Goal: Find specific fact: Find specific fact

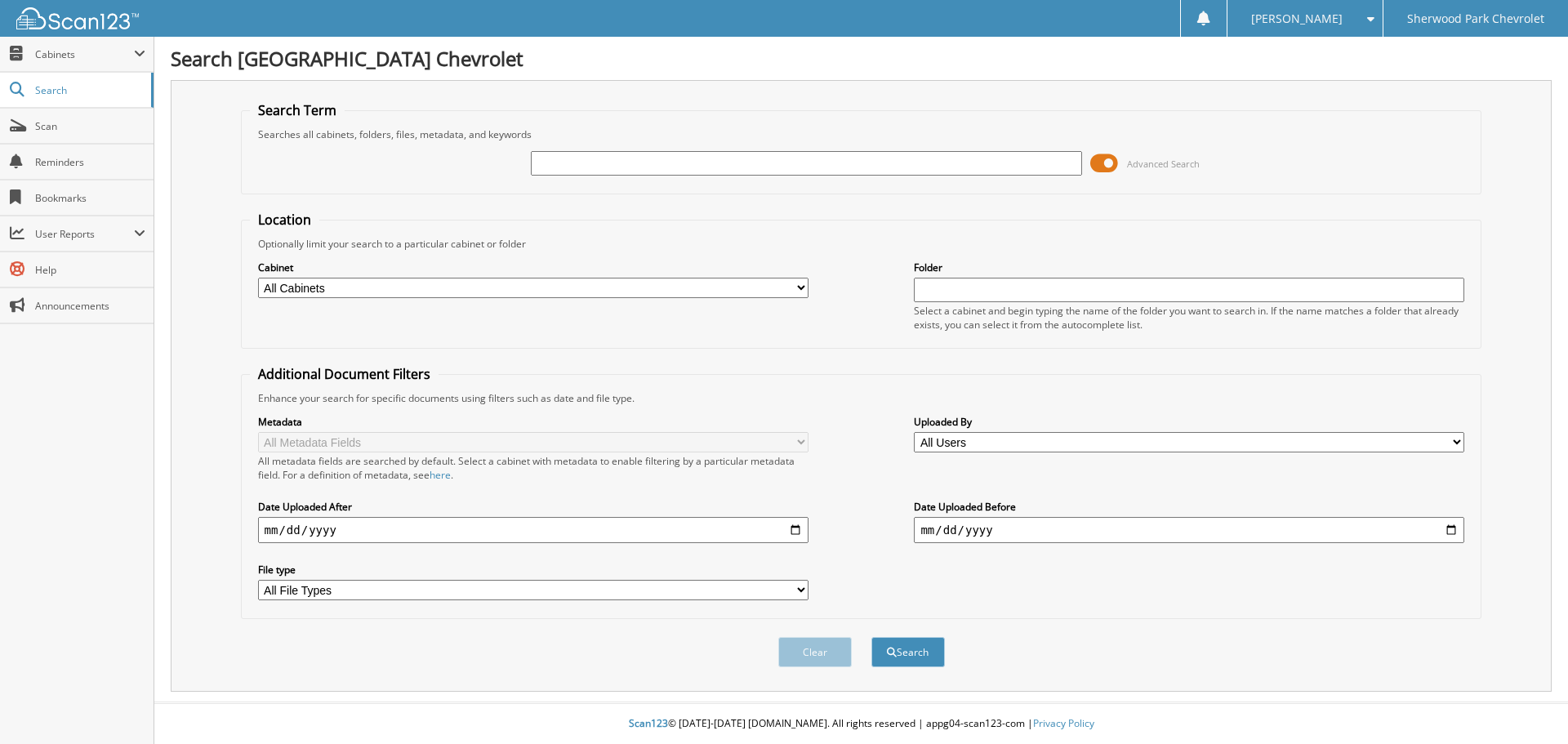
click at [616, 161] on input "text" at bounding box center [806, 163] width 550 height 24
type input "[PERSON_NAME]"
click at [871, 638] on button "Search" at bounding box center [908, 653] width 74 height 30
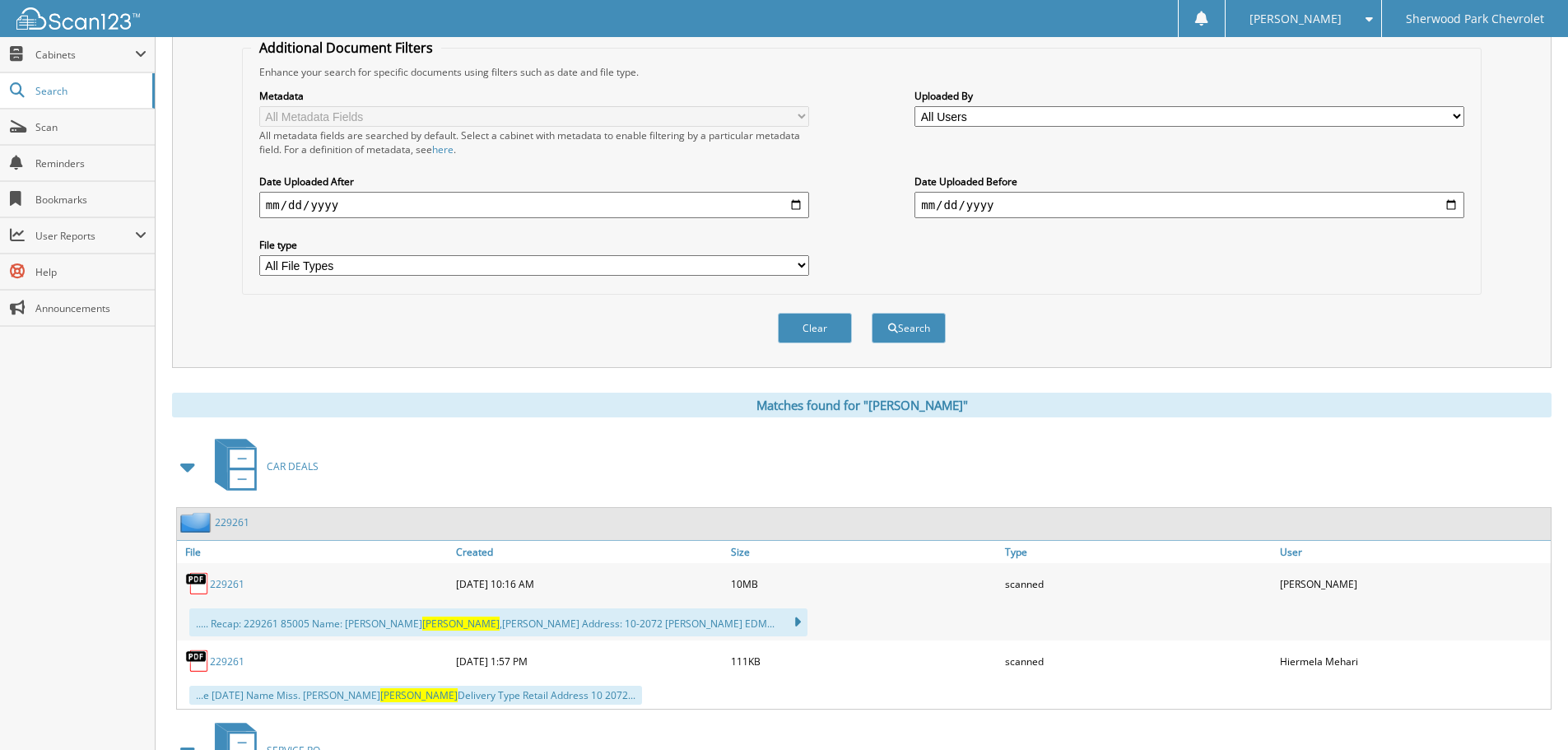
scroll to position [577, 0]
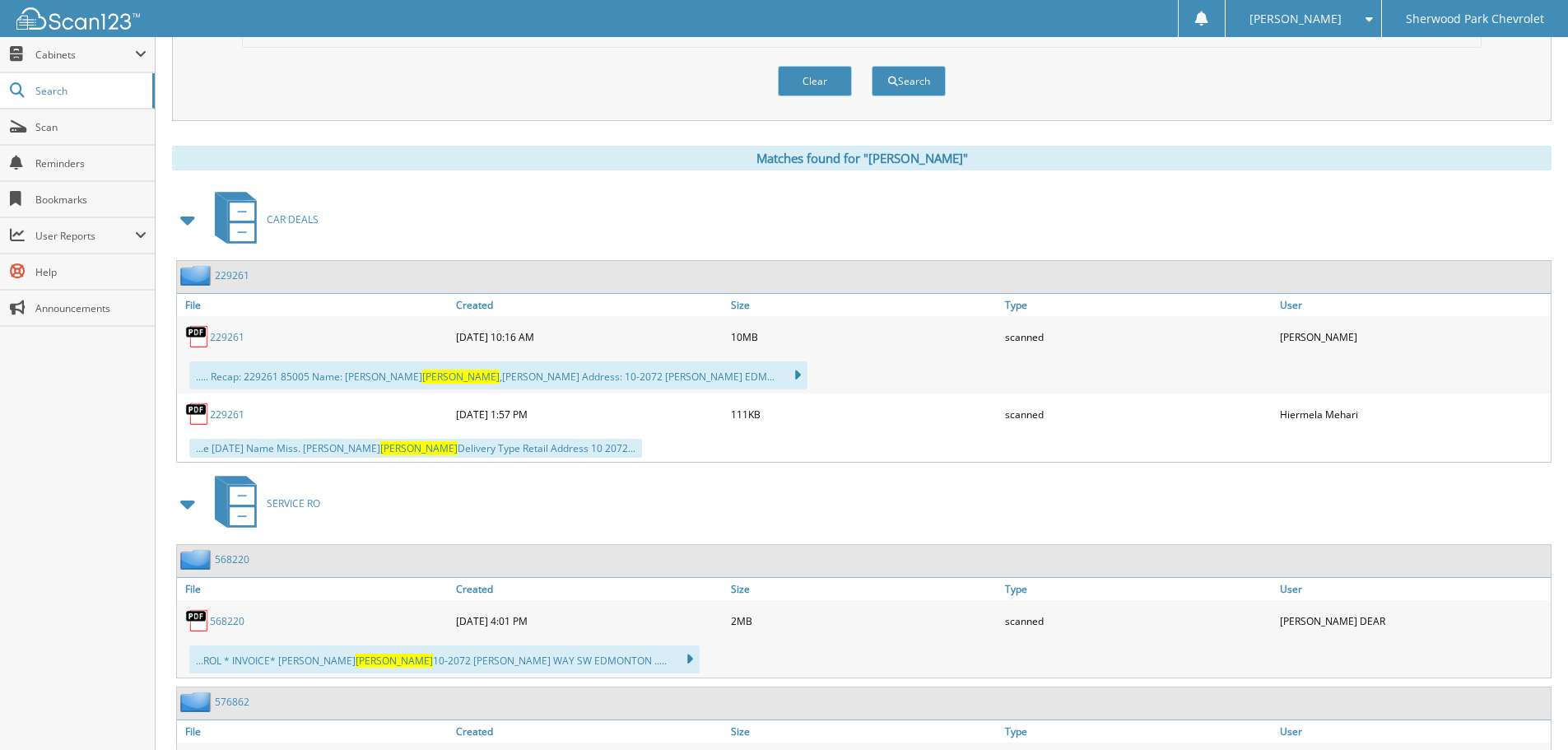
click at [231, 412] on link "229261" at bounding box center [227, 415] width 35 height 14
click at [230, 336] on link "229261" at bounding box center [227, 337] width 35 height 14
